Goal: Task Accomplishment & Management: Manage account settings

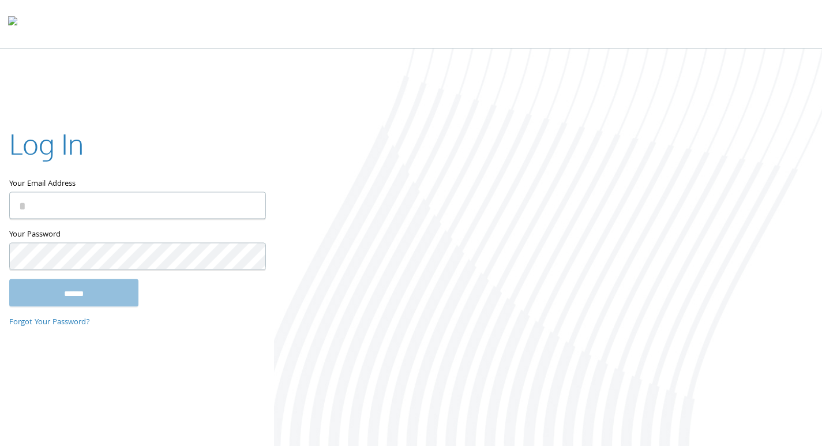
type input "**********"
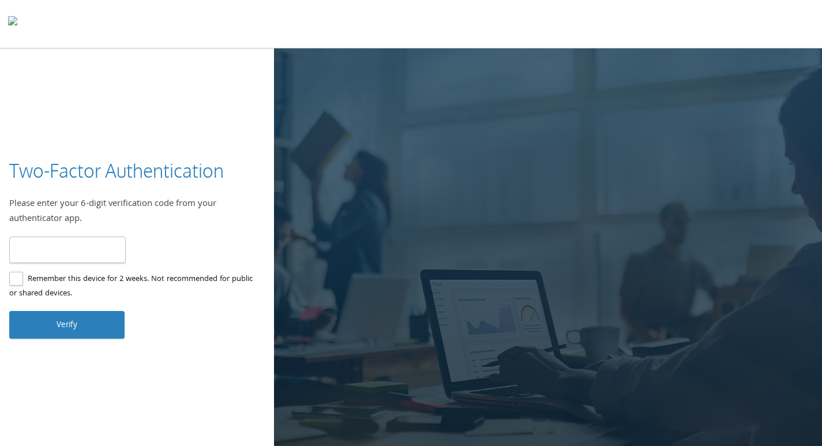
click at [81, 255] on input "number" at bounding box center [67, 249] width 116 height 27
type input "******"
click at [62, 318] on button "Verify" at bounding box center [66, 325] width 115 height 28
